Goal: Task Accomplishment & Management: Manage account settings

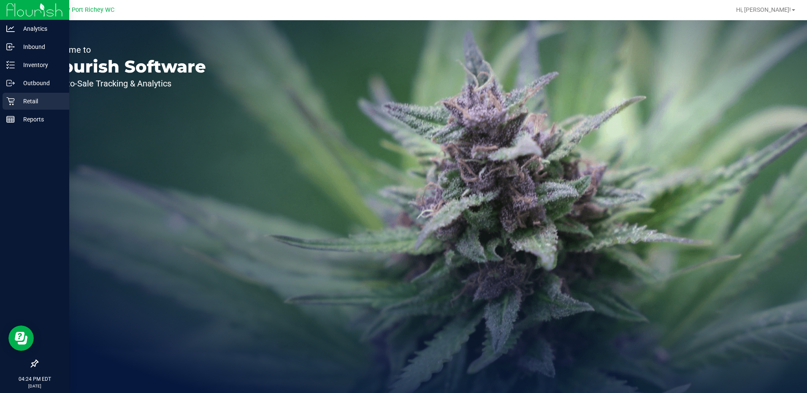
click at [6, 100] on div "Retail" at bounding box center [36, 101] width 67 height 17
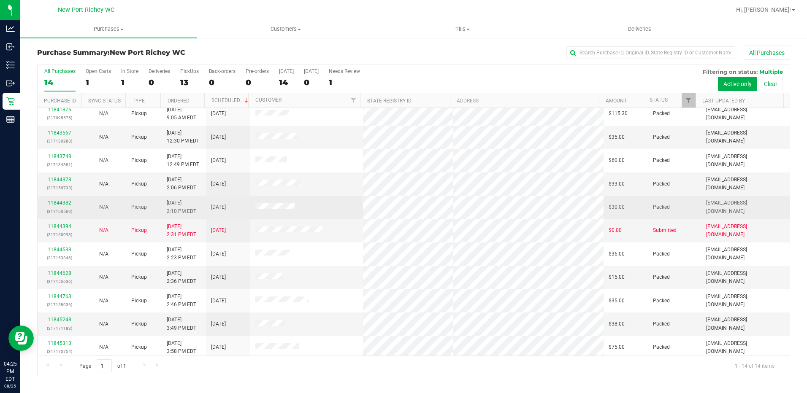
scroll to position [37, 0]
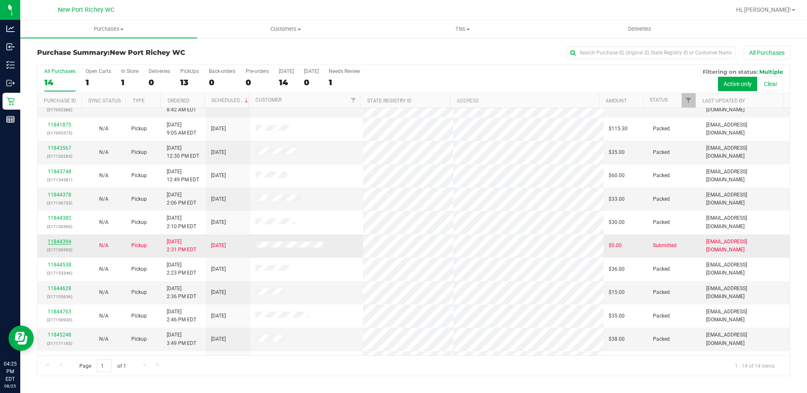
click at [60, 244] on link "11844394" at bounding box center [60, 242] width 24 height 6
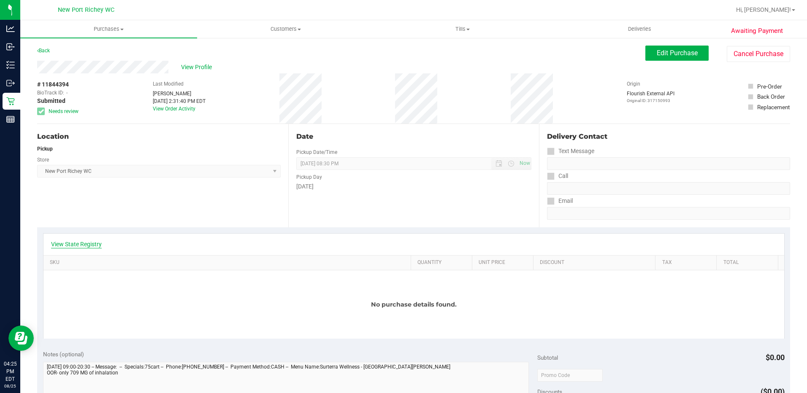
click at [85, 246] on link "View State Registry" at bounding box center [76, 244] width 51 height 8
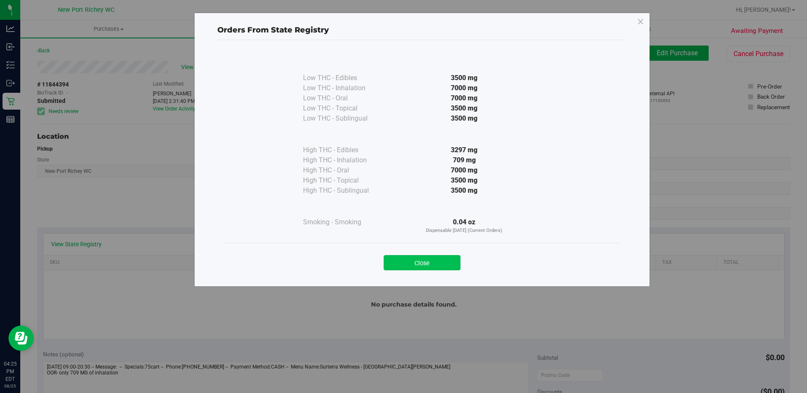
click at [428, 256] on button "Close" at bounding box center [422, 262] width 77 height 15
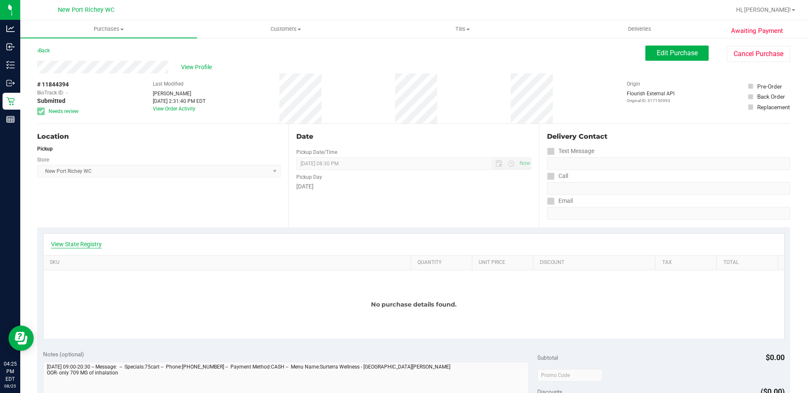
click at [54, 246] on link "View State Registry" at bounding box center [76, 244] width 51 height 8
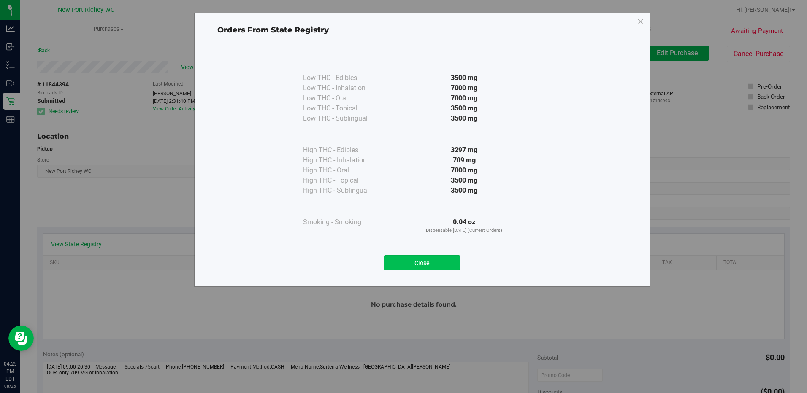
click at [427, 259] on button "Close" at bounding box center [422, 262] width 77 height 15
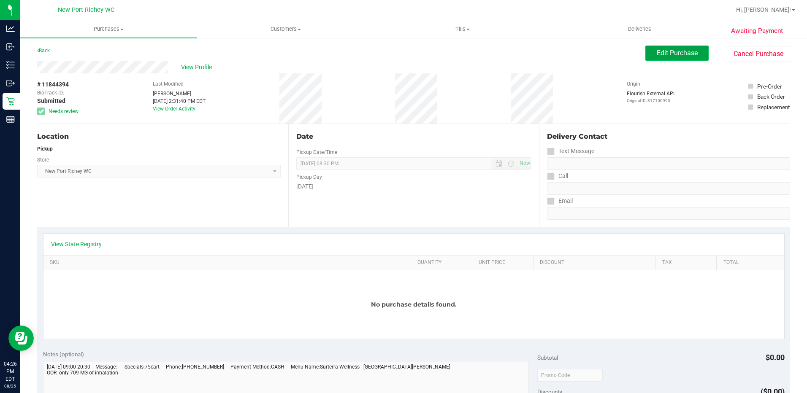
click at [678, 47] on button "Edit Purchase" at bounding box center [677, 53] width 63 height 15
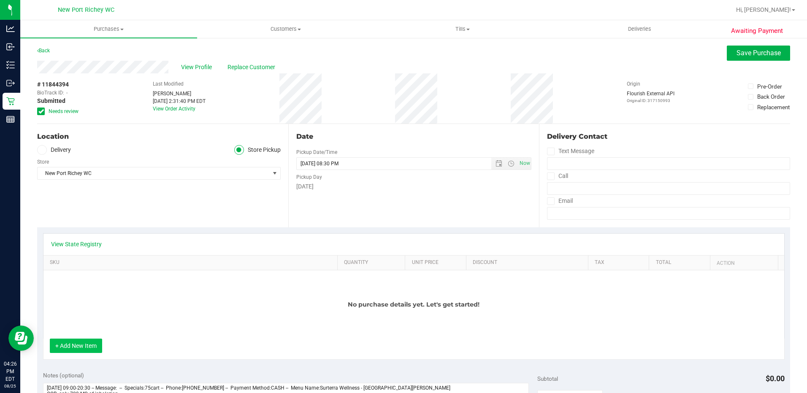
click at [73, 348] on button "+ Add New Item" at bounding box center [76, 346] width 52 height 14
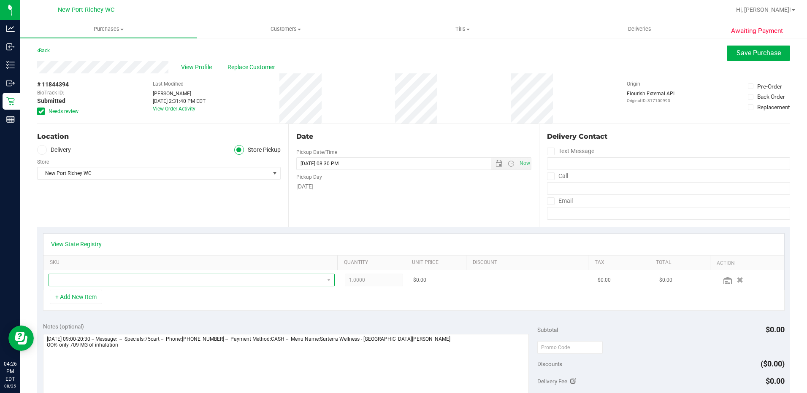
drag, startPoint x: 109, startPoint y: 279, endPoint x: 116, endPoint y: 282, distance: 7.0
click at [110, 279] on span "NO DATA FOUND" at bounding box center [186, 280] width 275 height 12
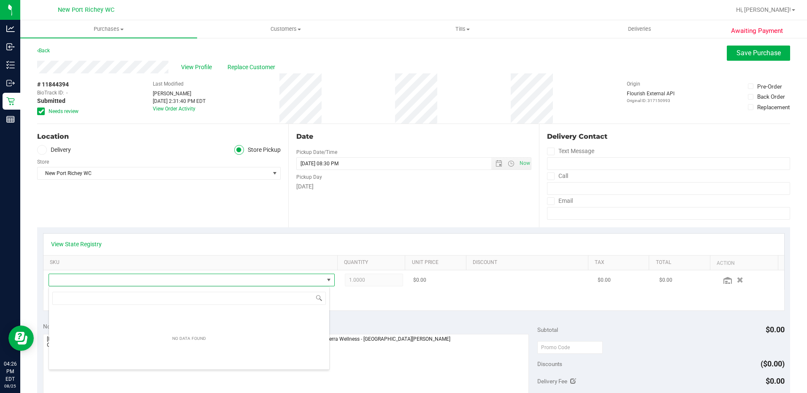
scroll to position [13, 279]
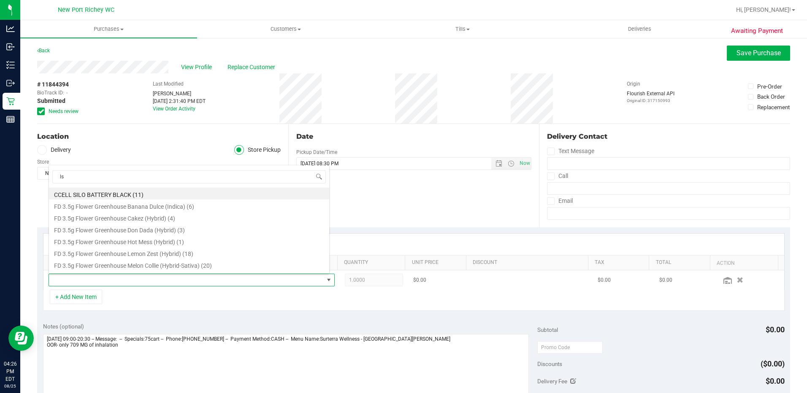
type input "lso"
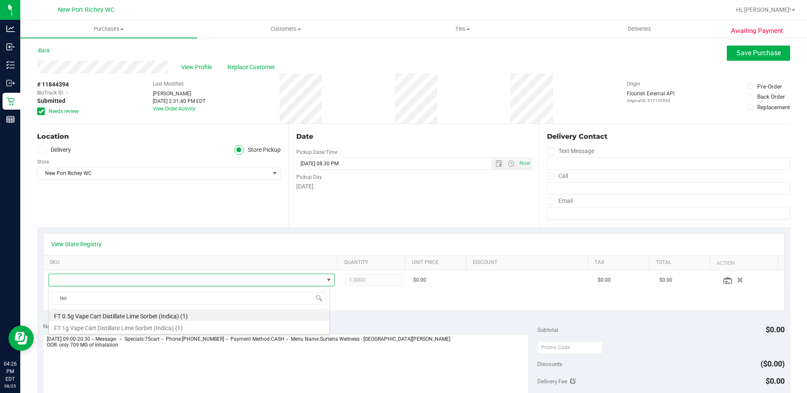
drag, startPoint x: 110, startPoint y: 316, endPoint x: 231, endPoint y: 313, distance: 120.4
click at [110, 316] on li "FT 0.5g Vape Cart Distillate Lime Sorbet (Indica) (1)" at bounding box center [189, 315] width 280 height 12
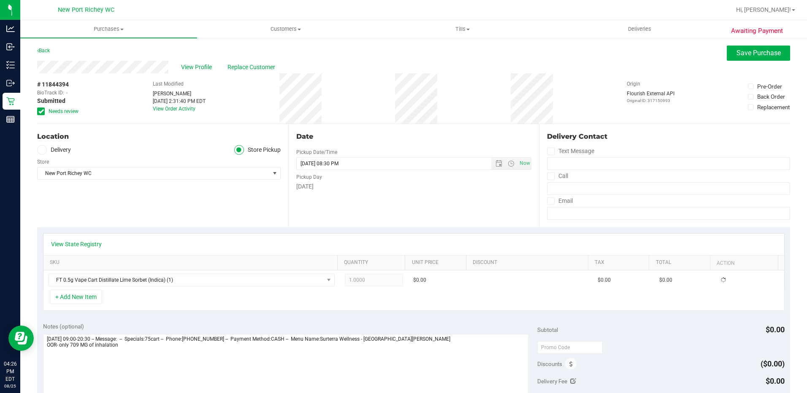
click at [393, 310] on div "+ Add New Item" at bounding box center [414, 300] width 742 height 21
click at [739, 57] on button "Save Purchase" at bounding box center [758, 53] width 63 height 15
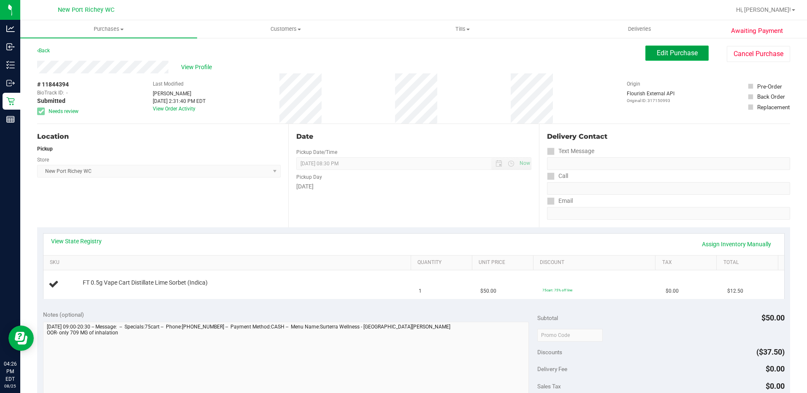
click at [670, 53] on span "Edit Purchase" at bounding box center [677, 53] width 41 height 8
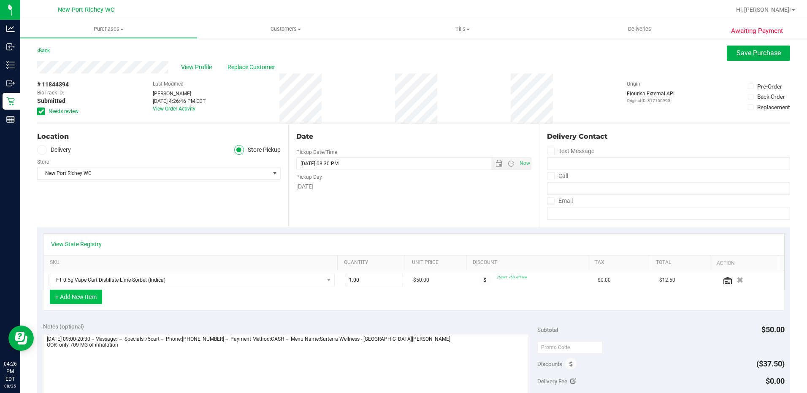
click at [87, 298] on button "+ Add New Item" at bounding box center [76, 297] width 52 height 14
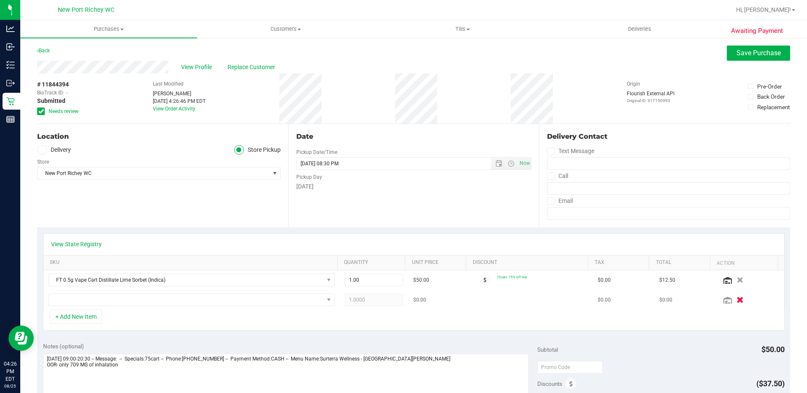
click at [737, 299] on icon "button" at bounding box center [740, 300] width 7 height 6
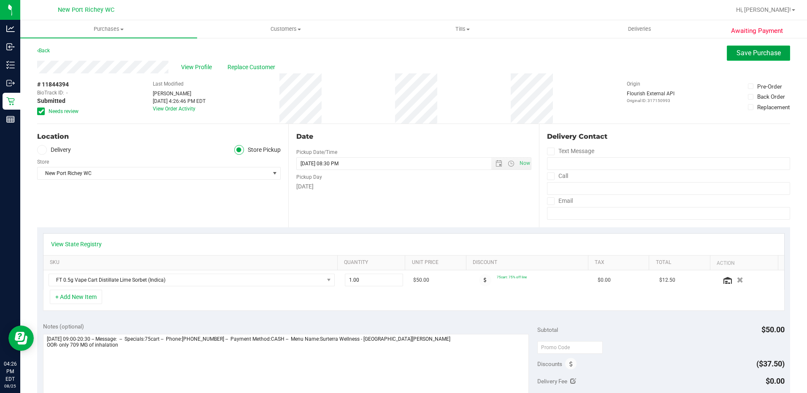
click at [763, 57] on button "Save Purchase" at bounding box center [758, 53] width 63 height 15
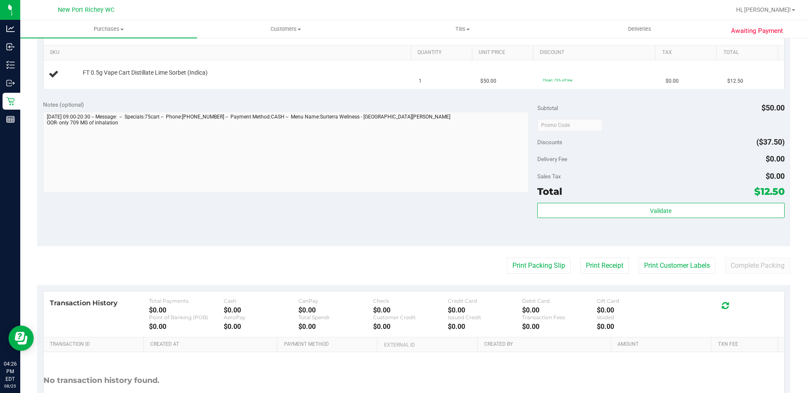
scroll to position [277, 0]
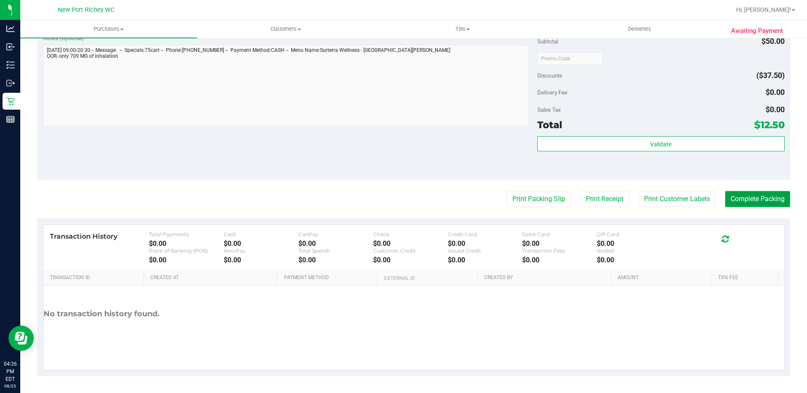
click at [748, 196] on button "Complete Packing" at bounding box center [757, 199] width 65 height 16
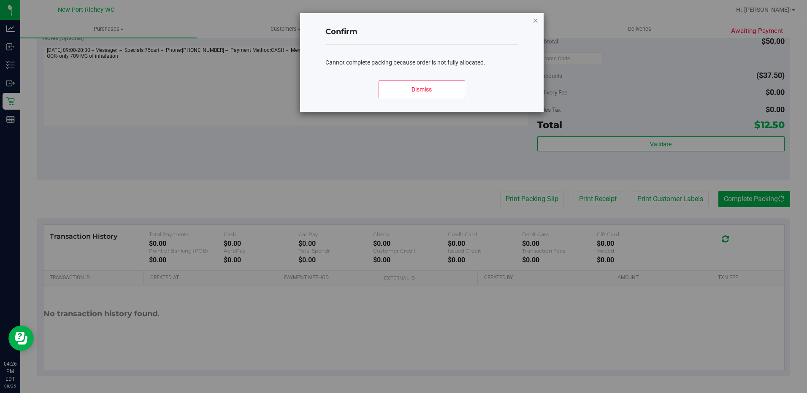
click at [535, 16] on icon "Close modal" at bounding box center [536, 20] width 6 height 10
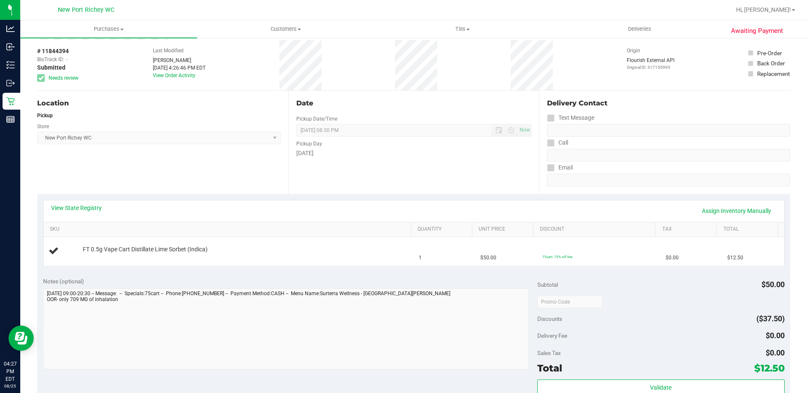
scroll to position [0, 0]
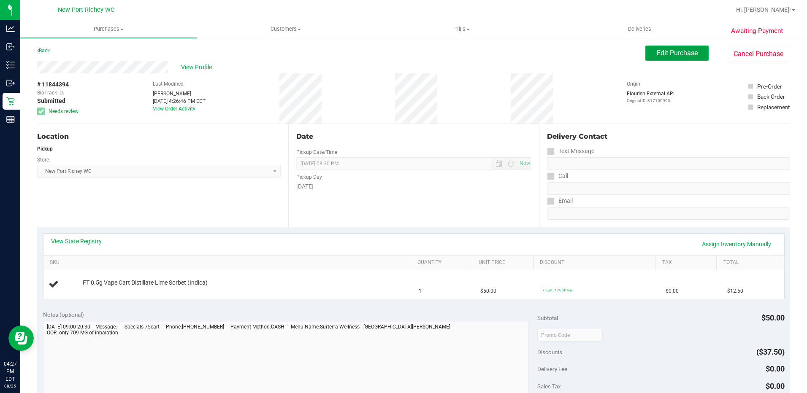
click at [659, 59] on button "Edit Purchase" at bounding box center [677, 53] width 63 height 15
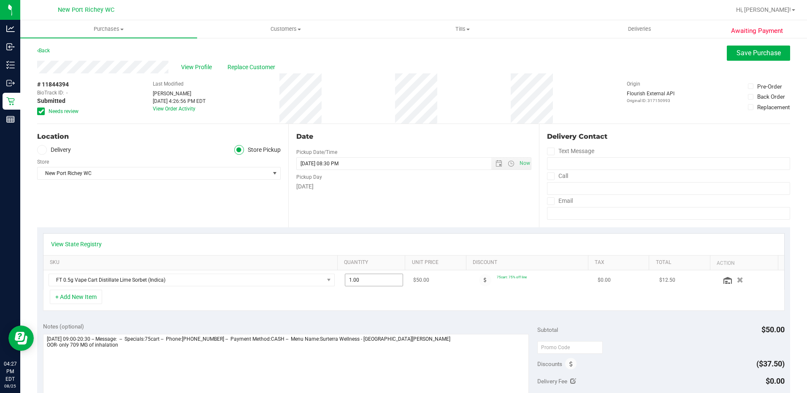
click at [376, 281] on span "1.00 1" at bounding box center [374, 280] width 58 height 13
click at [376, 281] on input "1" at bounding box center [373, 280] width 57 height 12
type input "1"
type input "2"
type input "2.00"
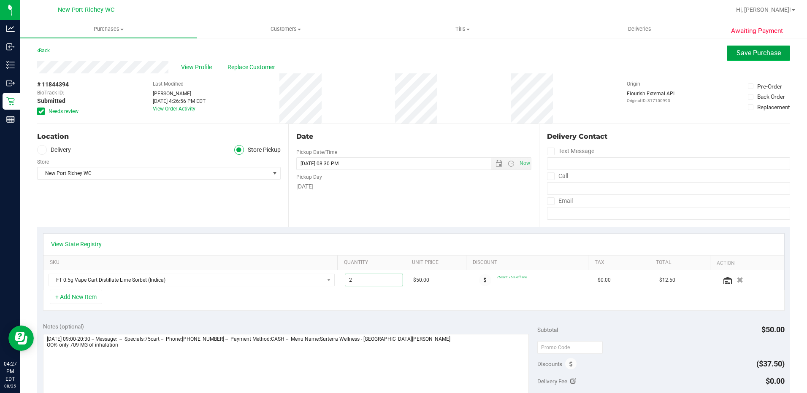
click at [727, 48] on button "Save Purchase" at bounding box center [758, 53] width 63 height 15
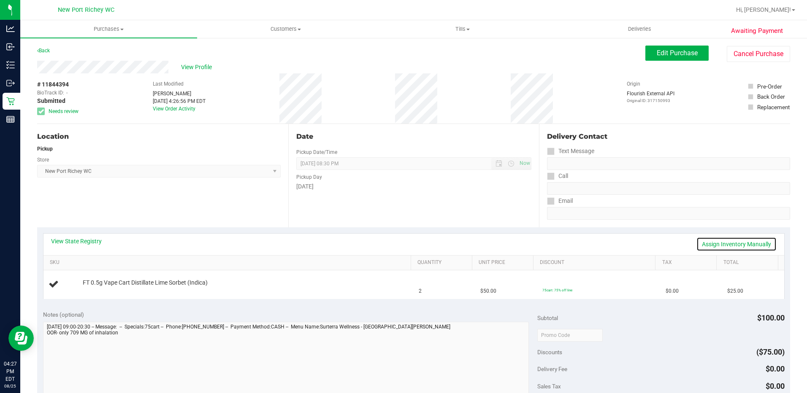
click at [745, 241] on link "Assign Inventory Manually" at bounding box center [737, 244] width 80 height 14
click at [106, 290] on link "Add Package" at bounding box center [98, 289] width 30 height 6
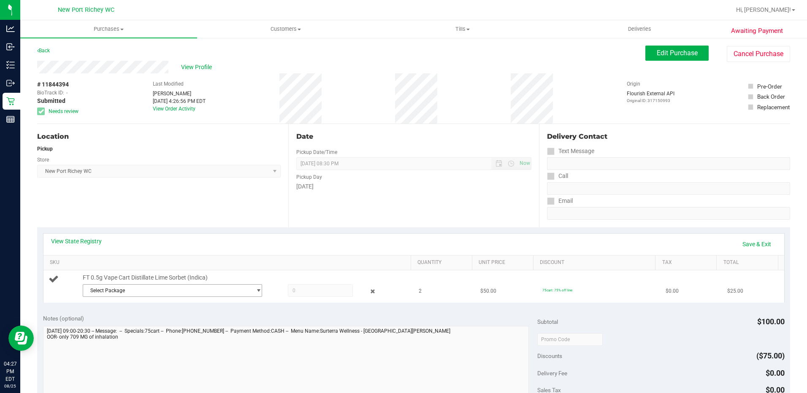
click at [173, 291] on span "Select Package" at bounding box center [167, 291] width 168 height 12
click at [187, 326] on span "( MAR25LSO01B-0401 | orig: FLSRWGM-20250407-2286 )" at bounding box center [201, 326] width 130 height 6
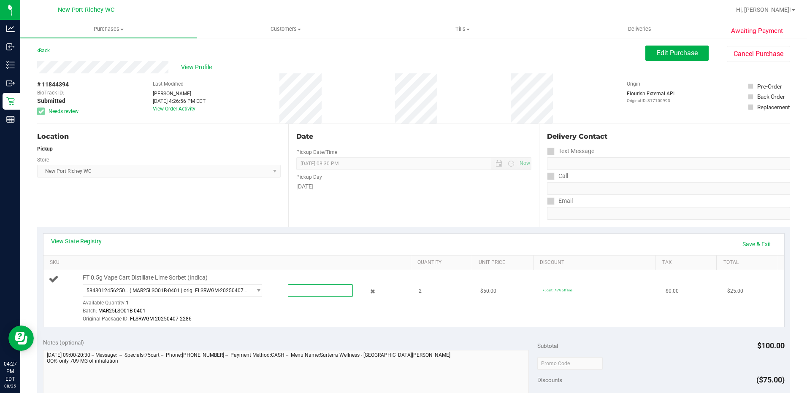
click at [292, 294] on span at bounding box center [320, 291] width 65 height 13
click at [293, 294] on input "text" at bounding box center [320, 291] width 64 height 12
type input "2"
click at [406, 310] on td "FT 0.5g Vape Cart Distillate Lime Sorbet (Indica) 5843012456250334 ( MAR25LSO01…" at bounding box center [228, 299] width 371 height 57
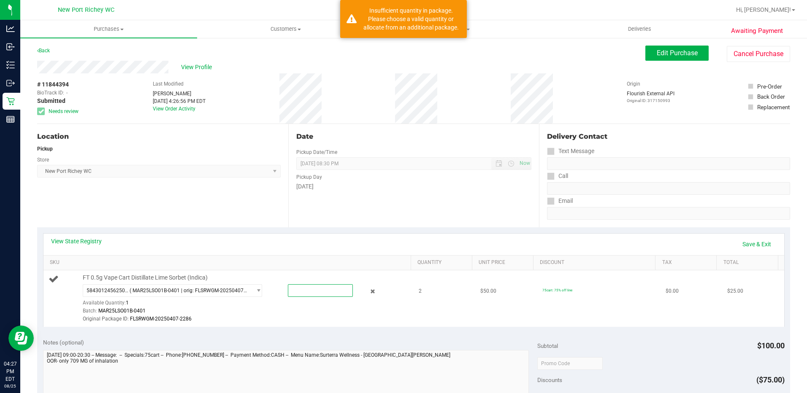
click at [305, 288] on span at bounding box center [320, 291] width 65 height 13
type input "1"
type input "1.0000"
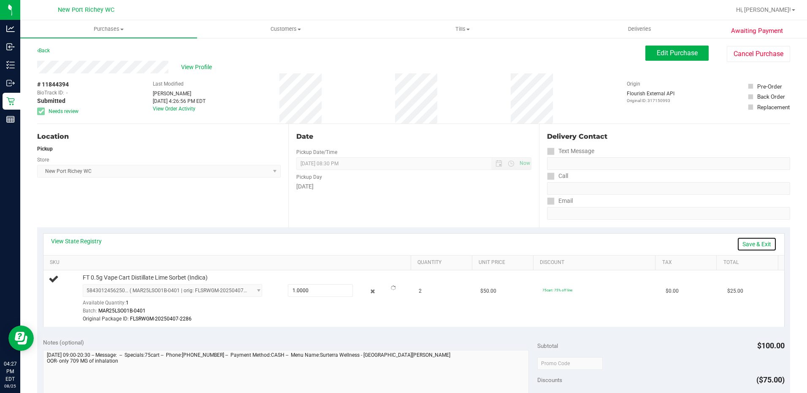
click at [741, 245] on link "Save & Exit" at bounding box center [757, 244] width 40 height 14
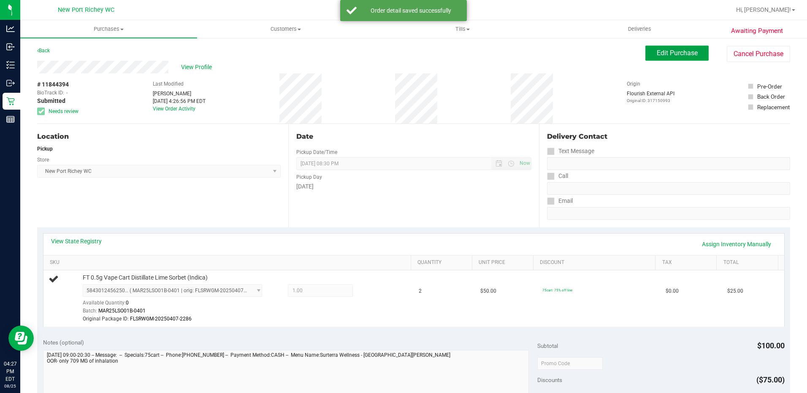
click at [660, 49] on span "Edit Purchase" at bounding box center [677, 53] width 41 height 8
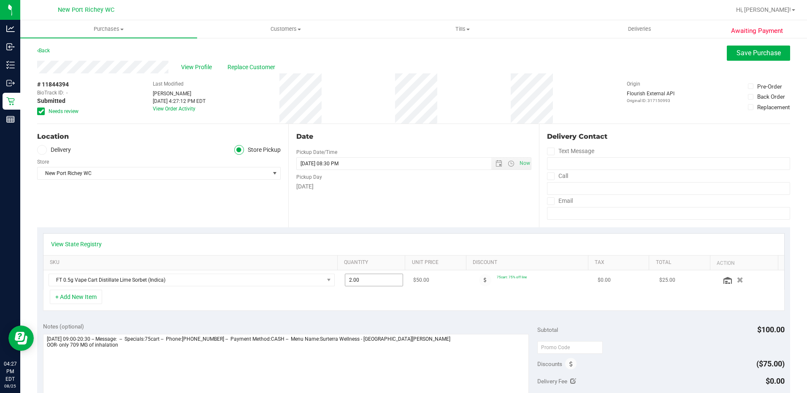
click at [356, 282] on span "2.00 2" at bounding box center [374, 280] width 58 height 13
click at [355, 282] on input "2" at bounding box center [373, 280] width 57 height 12
type input "1"
type input "1.00"
click at [759, 52] on span "Save Purchase" at bounding box center [759, 53] width 44 height 8
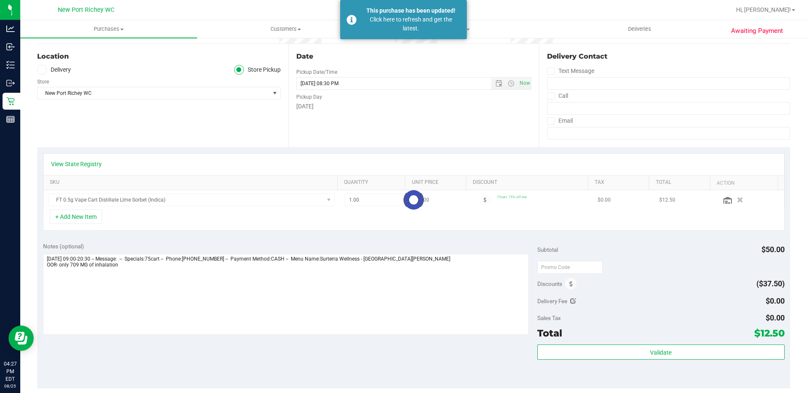
scroll to position [253, 0]
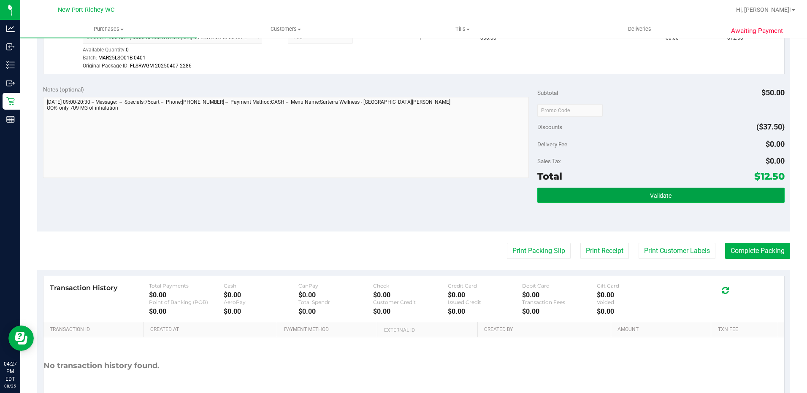
click at [659, 199] on span "Validate" at bounding box center [661, 196] width 22 height 7
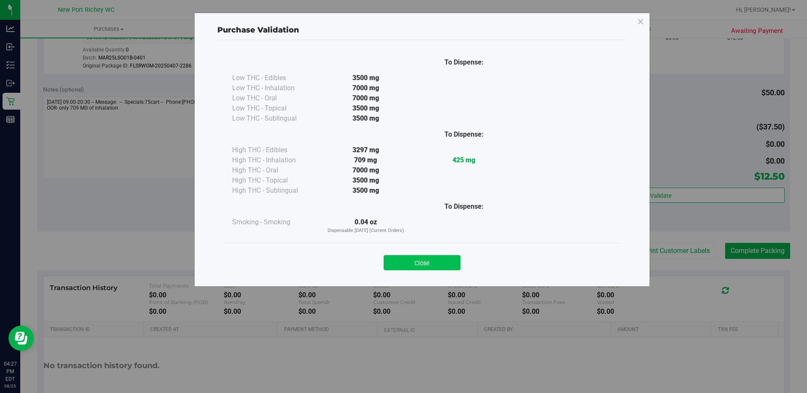
click at [427, 261] on button "Close" at bounding box center [422, 262] width 77 height 15
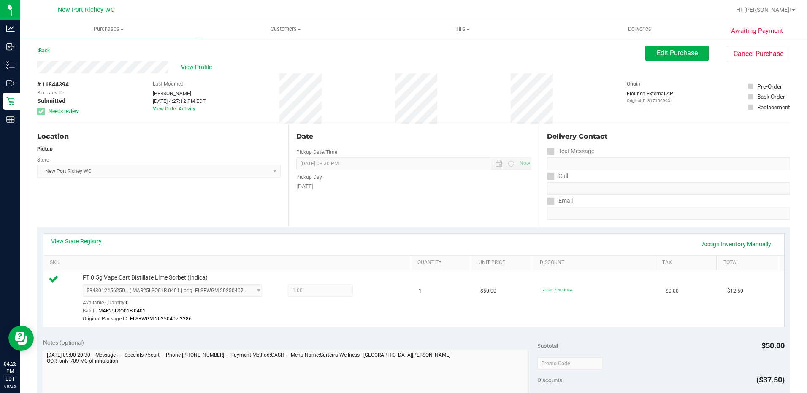
click at [81, 244] on link "View State Registry" at bounding box center [76, 241] width 51 height 8
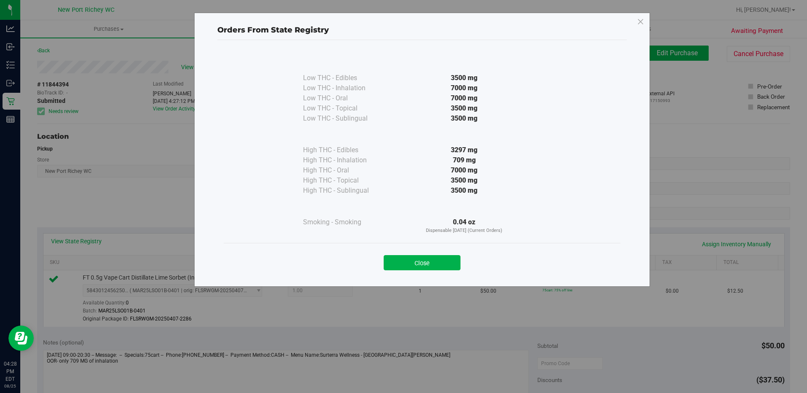
click at [334, 185] on div "High THC - Topical" at bounding box center [345, 181] width 84 height 10
click at [432, 260] on button "Close" at bounding box center [422, 262] width 77 height 15
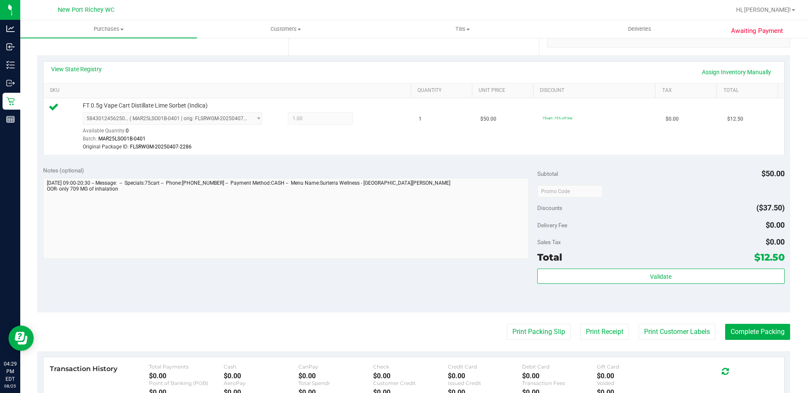
scroll to position [211, 0]
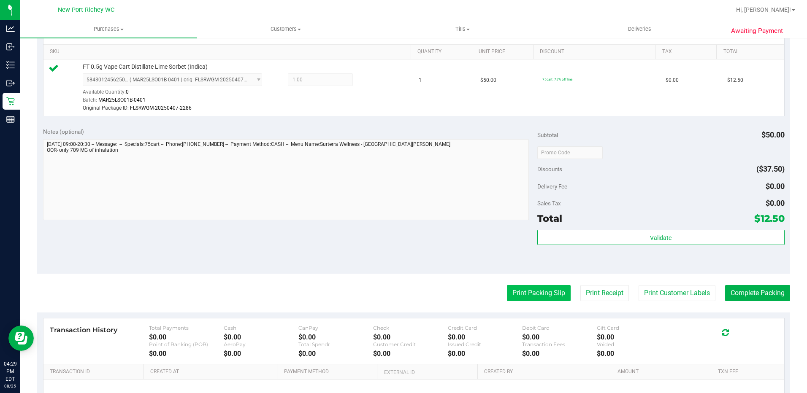
click at [547, 295] on button "Print Packing Slip" at bounding box center [539, 293] width 64 height 16
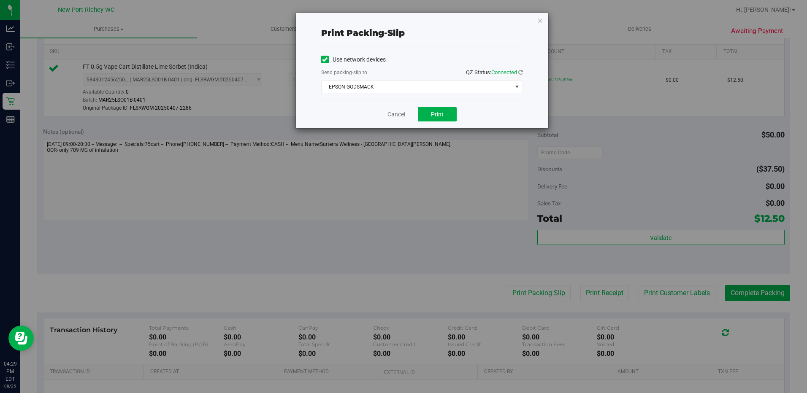
click at [401, 116] on link "Cancel" at bounding box center [397, 114] width 18 height 9
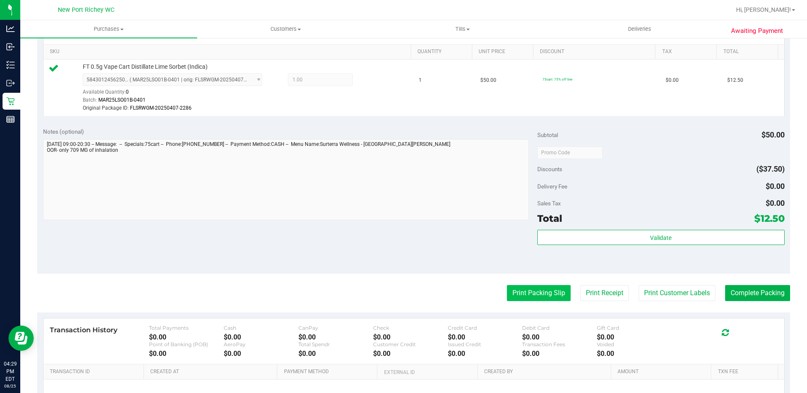
click at [547, 288] on button "Print Packing Slip" at bounding box center [539, 293] width 64 height 16
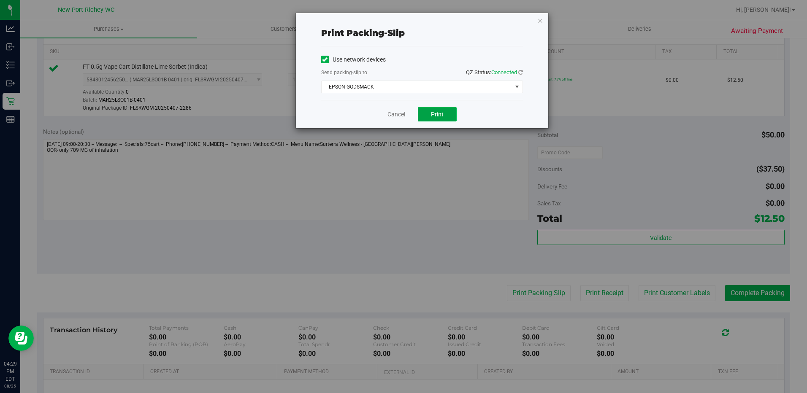
click at [442, 111] on span "Print" at bounding box center [437, 114] width 13 height 7
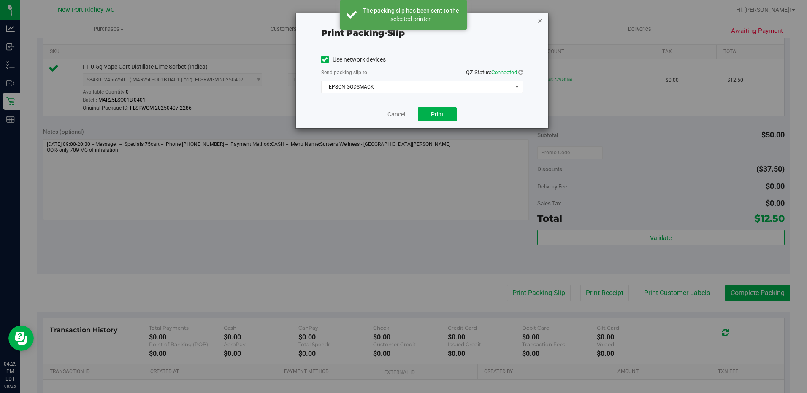
click at [539, 21] on icon "button" at bounding box center [540, 20] width 6 height 10
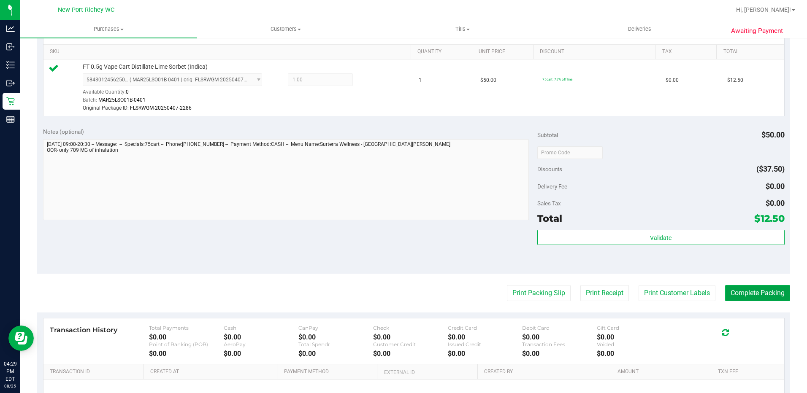
click at [746, 289] on button "Complete Packing" at bounding box center [757, 293] width 65 height 16
